Goal: Navigation & Orientation: Find specific page/section

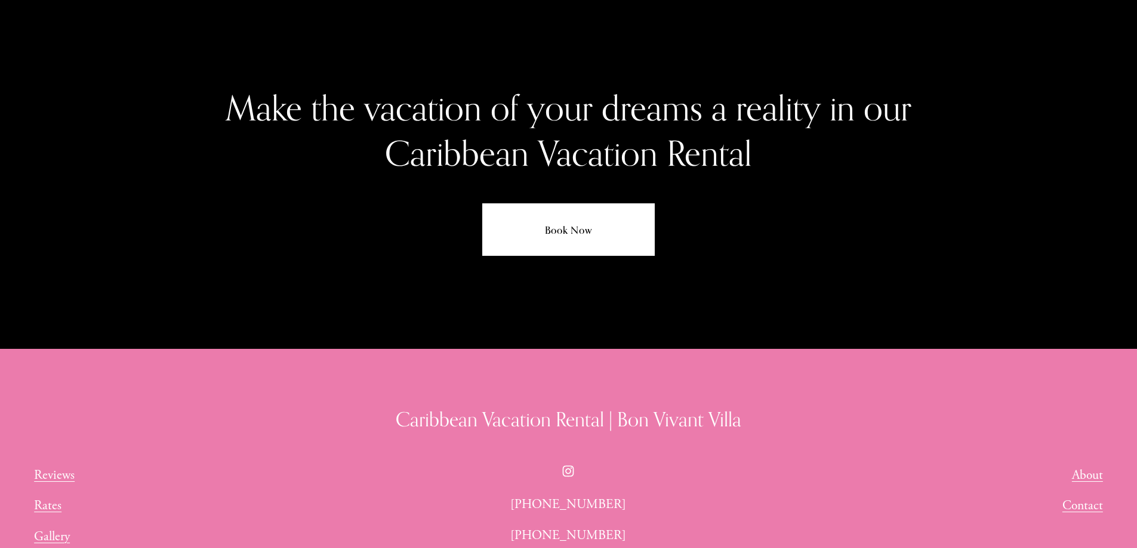
scroll to position [7597, 0]
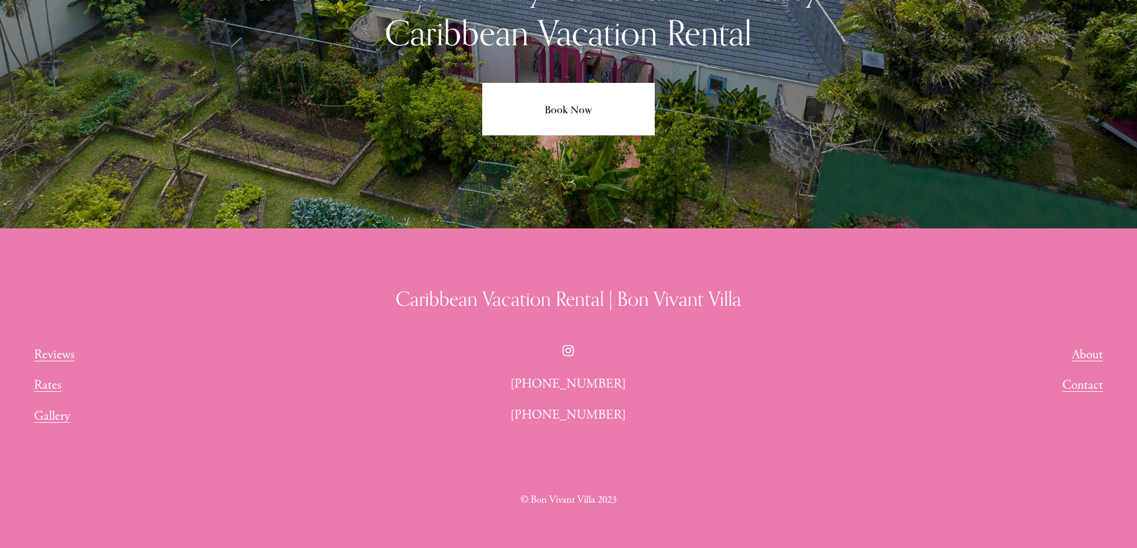
click at [1075, 375] on link "Contact" at bounding box center [1082, 385] width 41 height 21
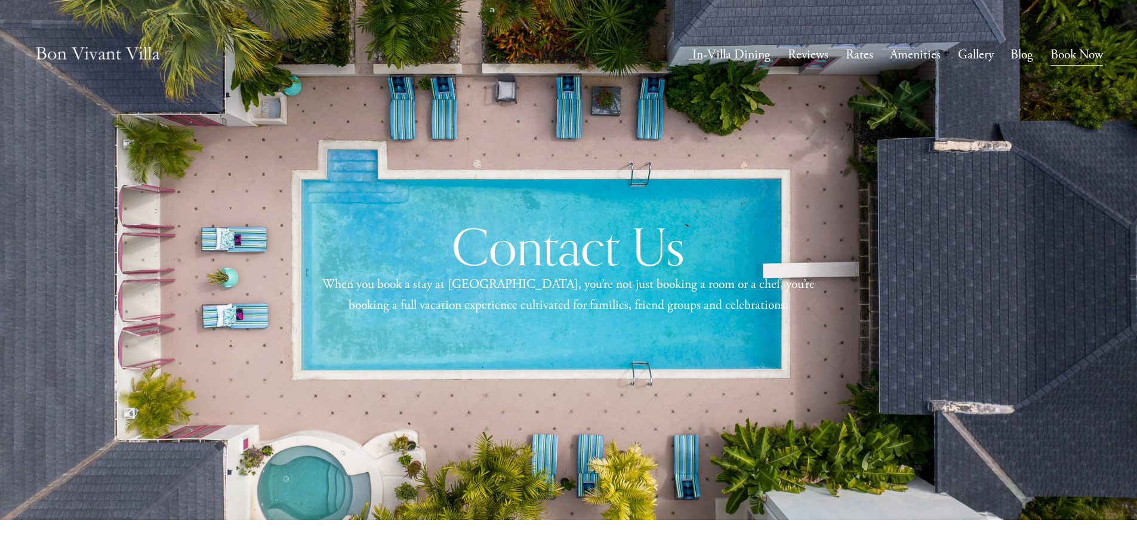
click at [819, 52] on link "Reviews" at bounding box center [808, 55] width 41 height 23
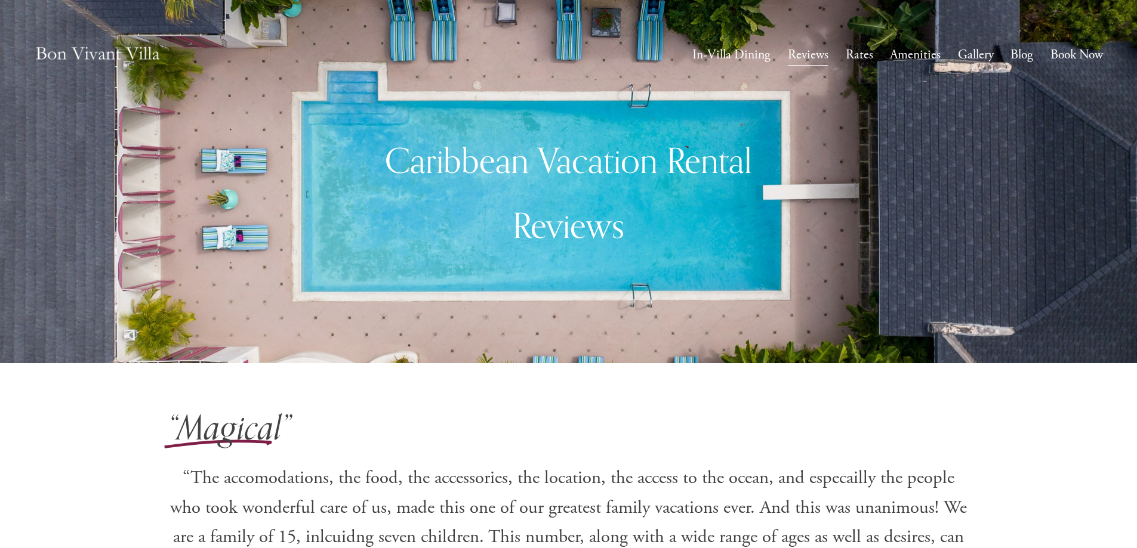
click at [730, 58] on link "In-Villa Dining" at bounding box center [731, 55] width 78 height 23
